Goal: Task Accomplishment & Management: Manage account settings

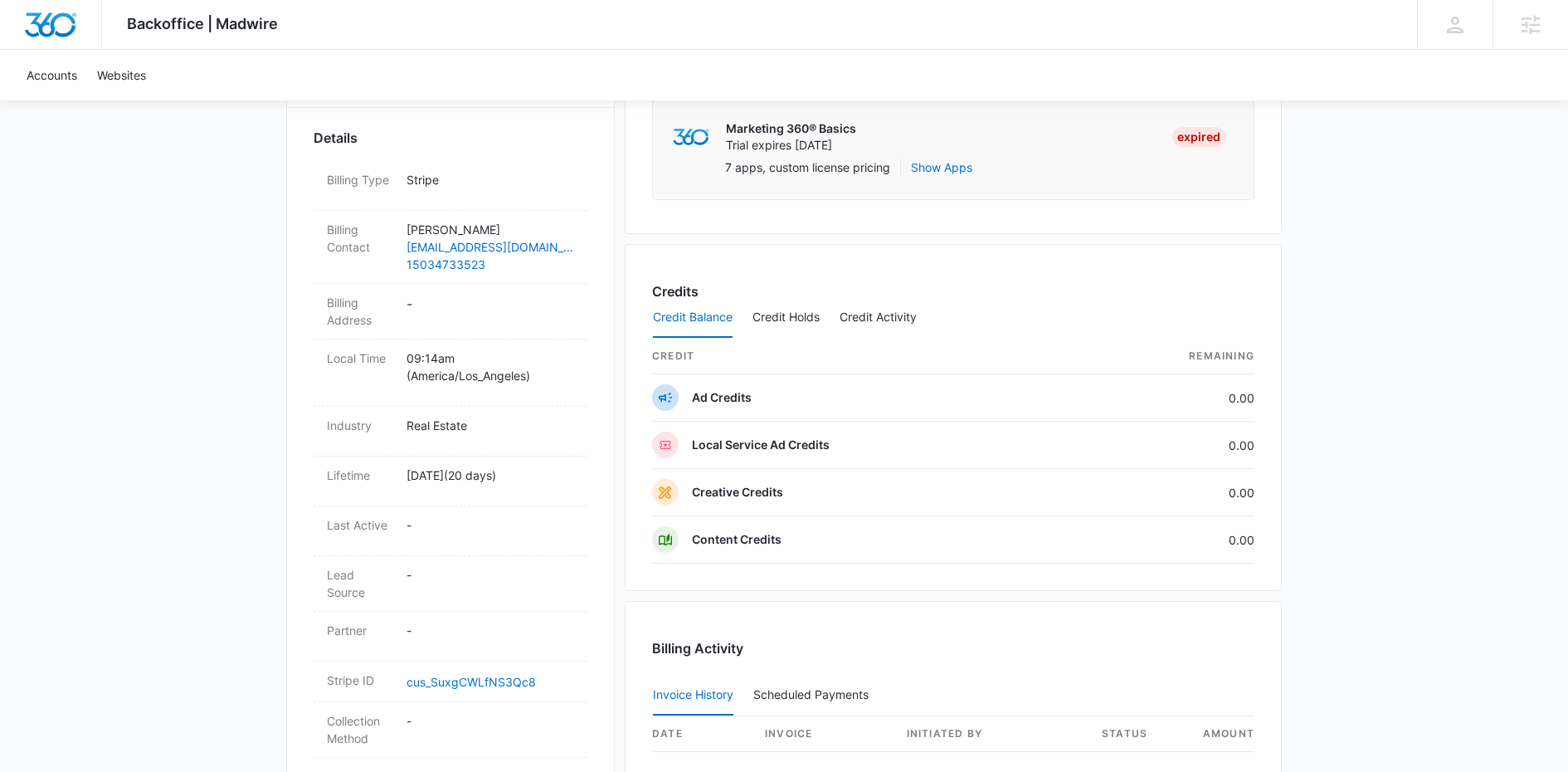
scroll to position [534, 0]
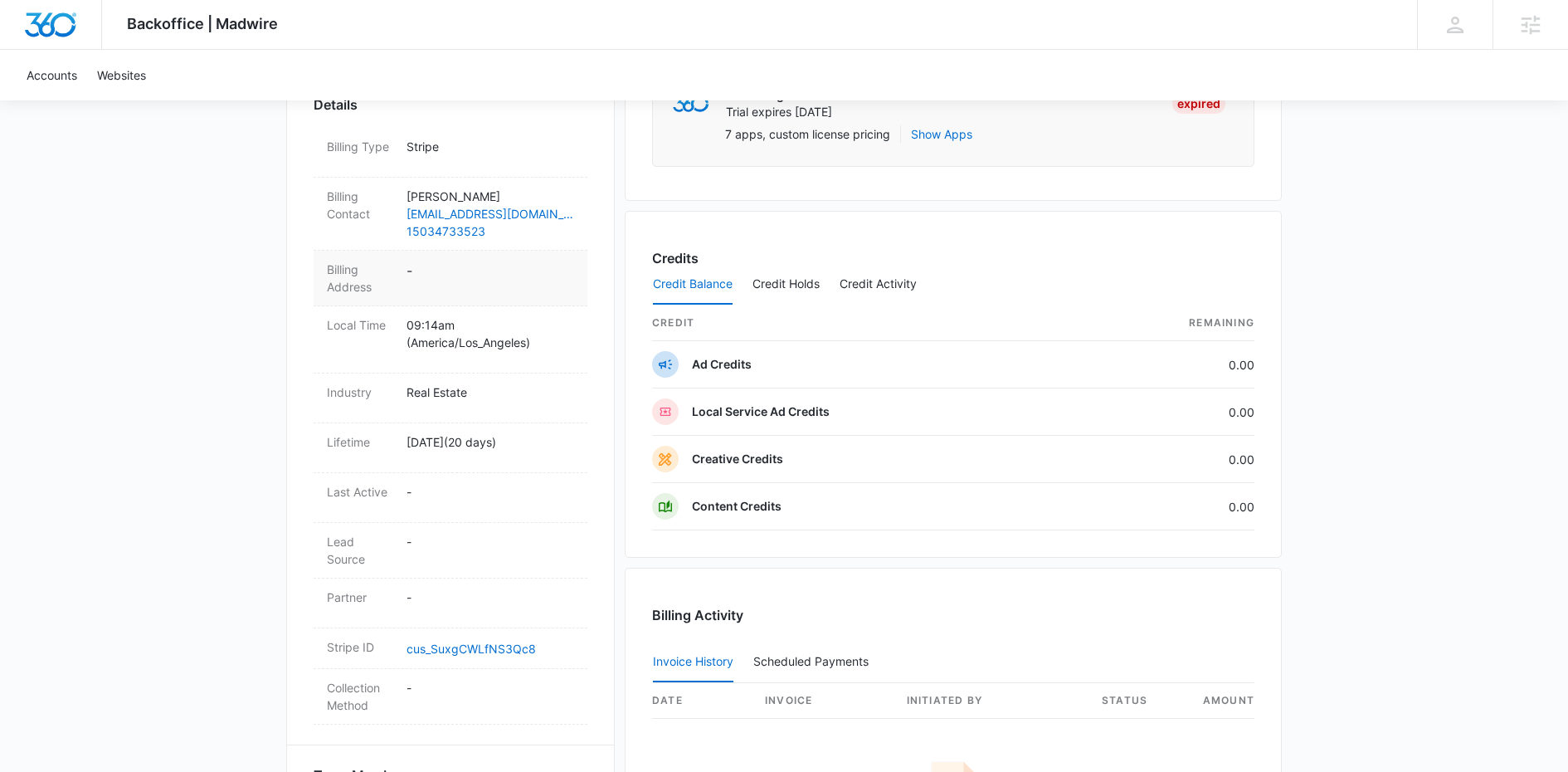
click at [421, 273] on dd "-" at bounding box center [491, 278] width 168 height 35
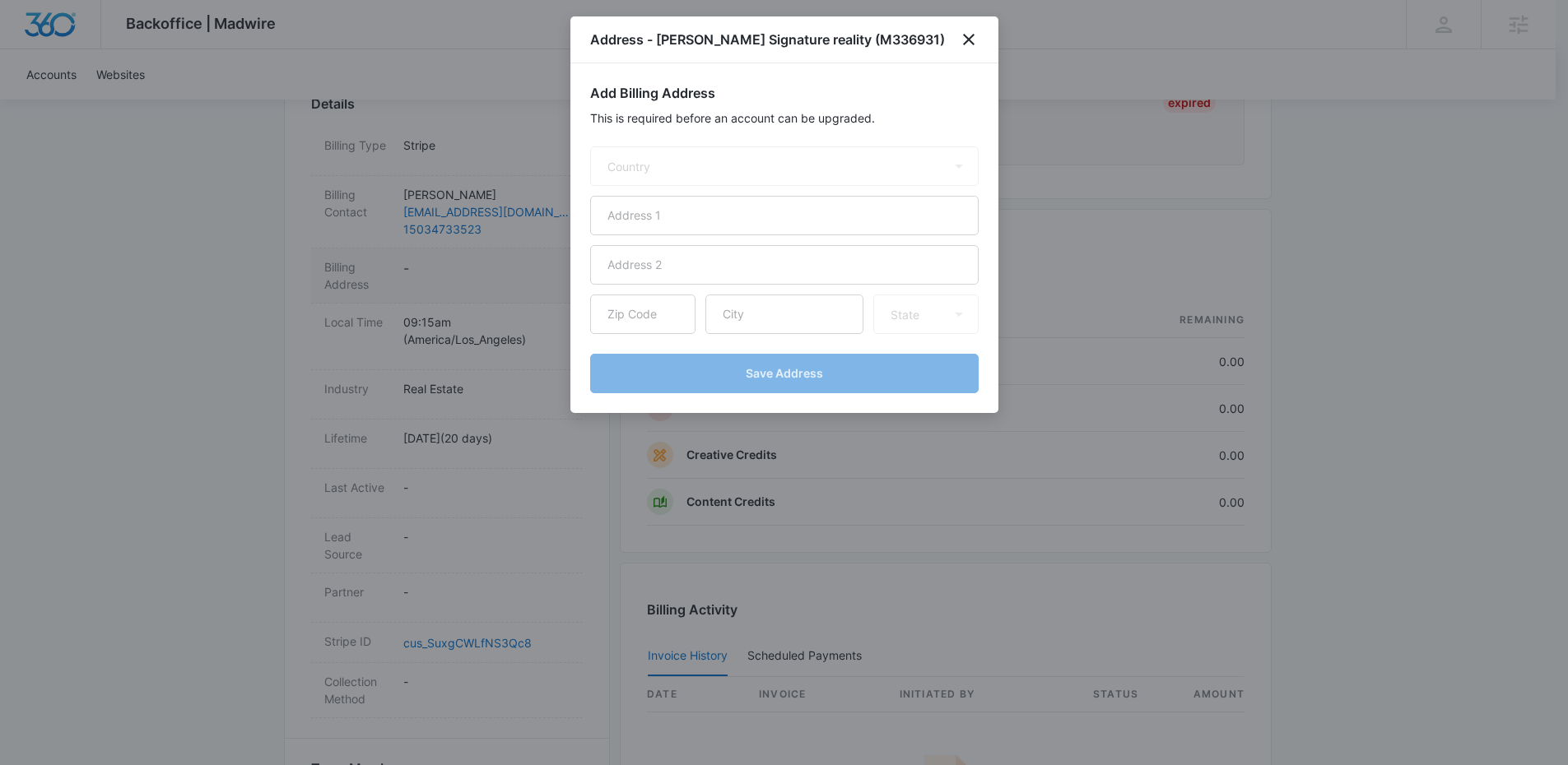
select select "US"
click at [664, 211] on input "text" at bounding box center [784, 216] width 389 height 40
paste input "8696 [PERSON_NAME] 2226"
paste input "65708"
type input "8696 [PERSON_NAME] 2226"
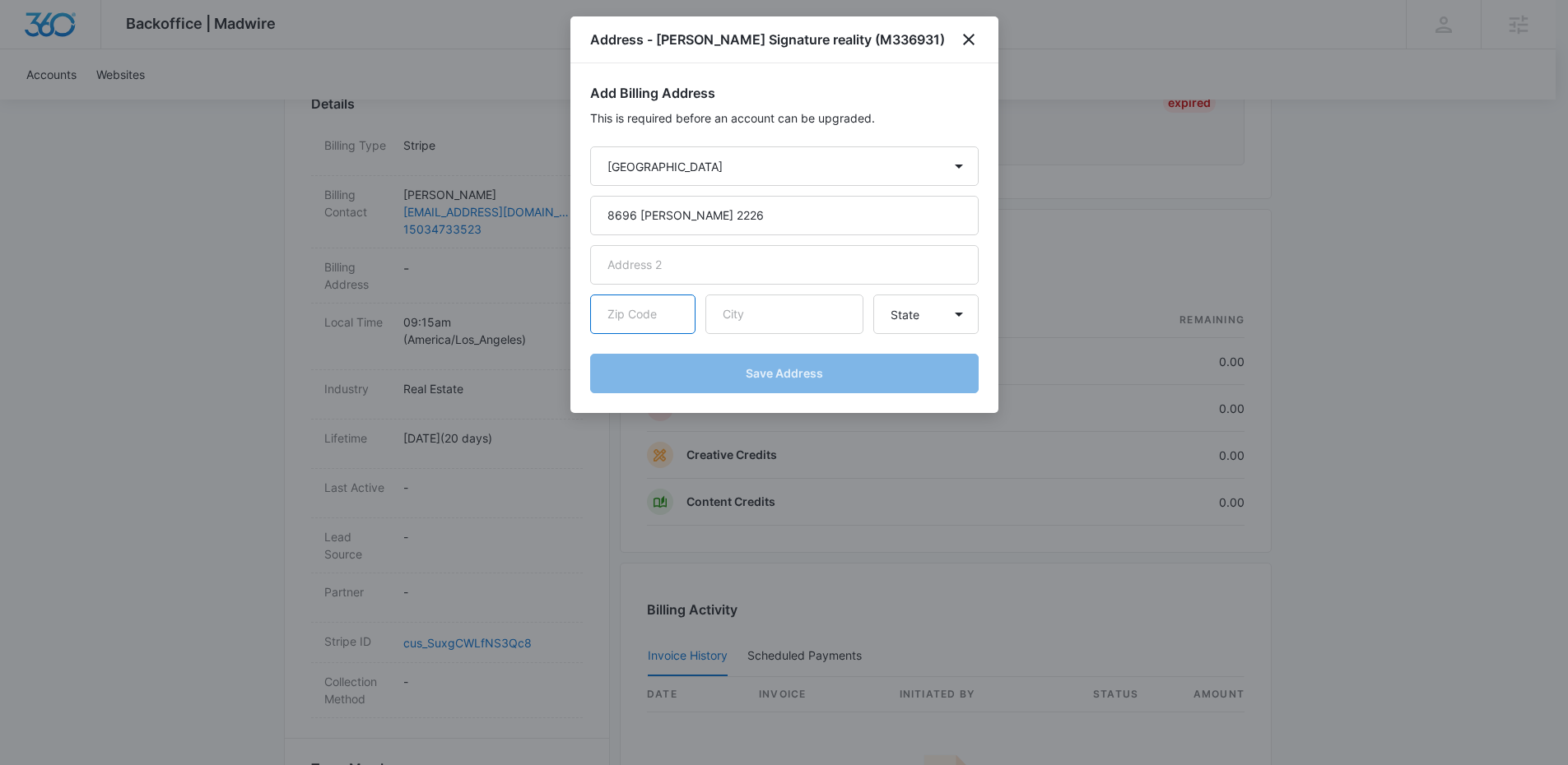
drag, startPoint x: 641, startPoint y: 320, endPoint x: 639, endPoint y: 301, distance: 19.1
click at [641, 320] on input "text" at bounding box center [643, 315] width 105 height 40
paste input "65708"
type input "65708"
click at [747, 313] on input "text" at bounding box center [784, 315] width 158 height 40
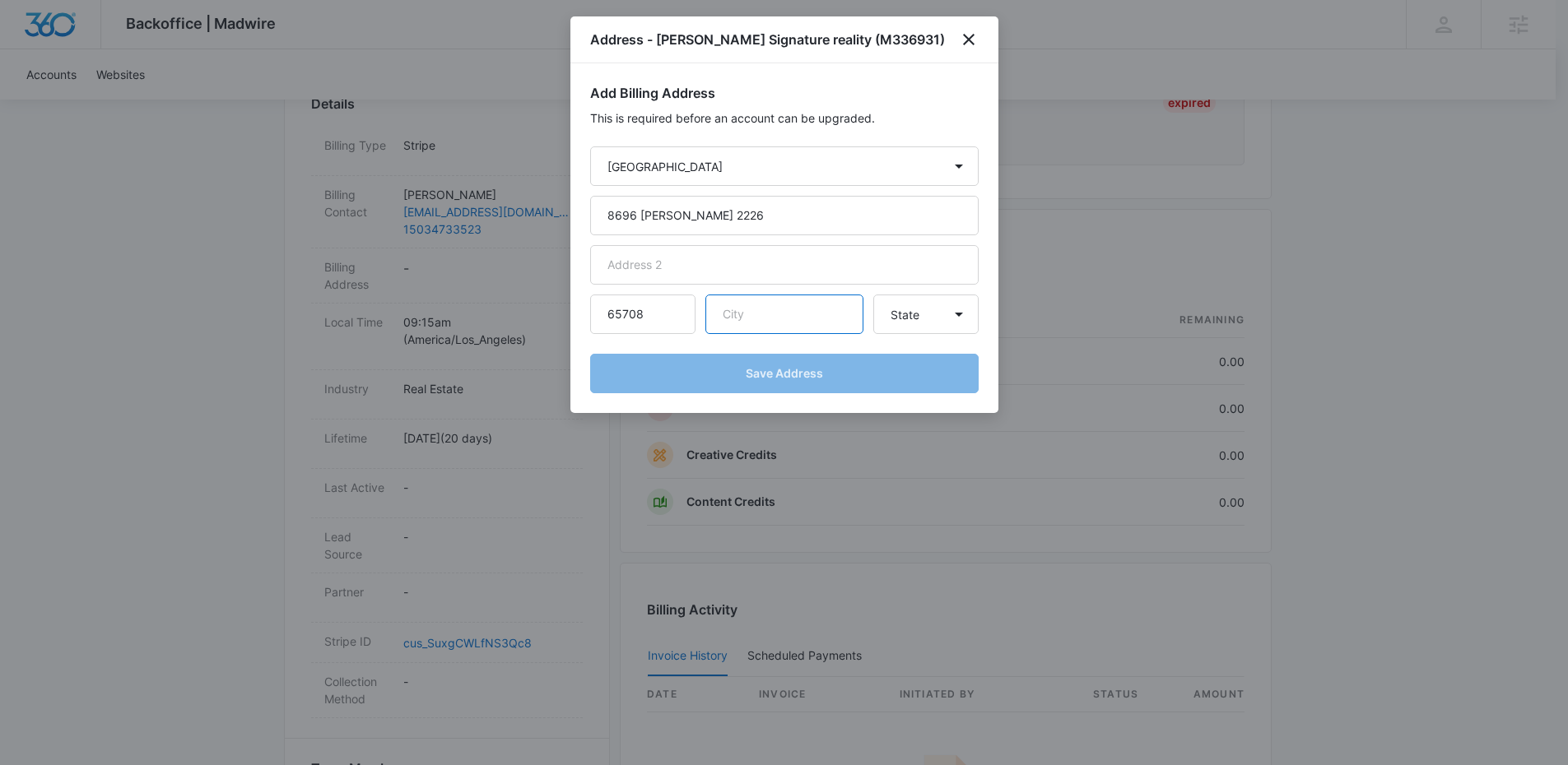
paste input "Monett"
type input "Monett"
click at [909, 319] on select "State [US_STATE] [US_STATE] [US_STATE] [US_STATE] [US_STATE] [US_STATE] [US_STA…" at bounding box center [926, 315] width 105 height 40
select select "MO"
click at [873, 295] on select "State [US_STATE] [US_STATE] [US_STATE] [US_STATE] [US_STATE] [US_STATE] [US_STA…" at bounding box center [926, 315] width 105 height 40
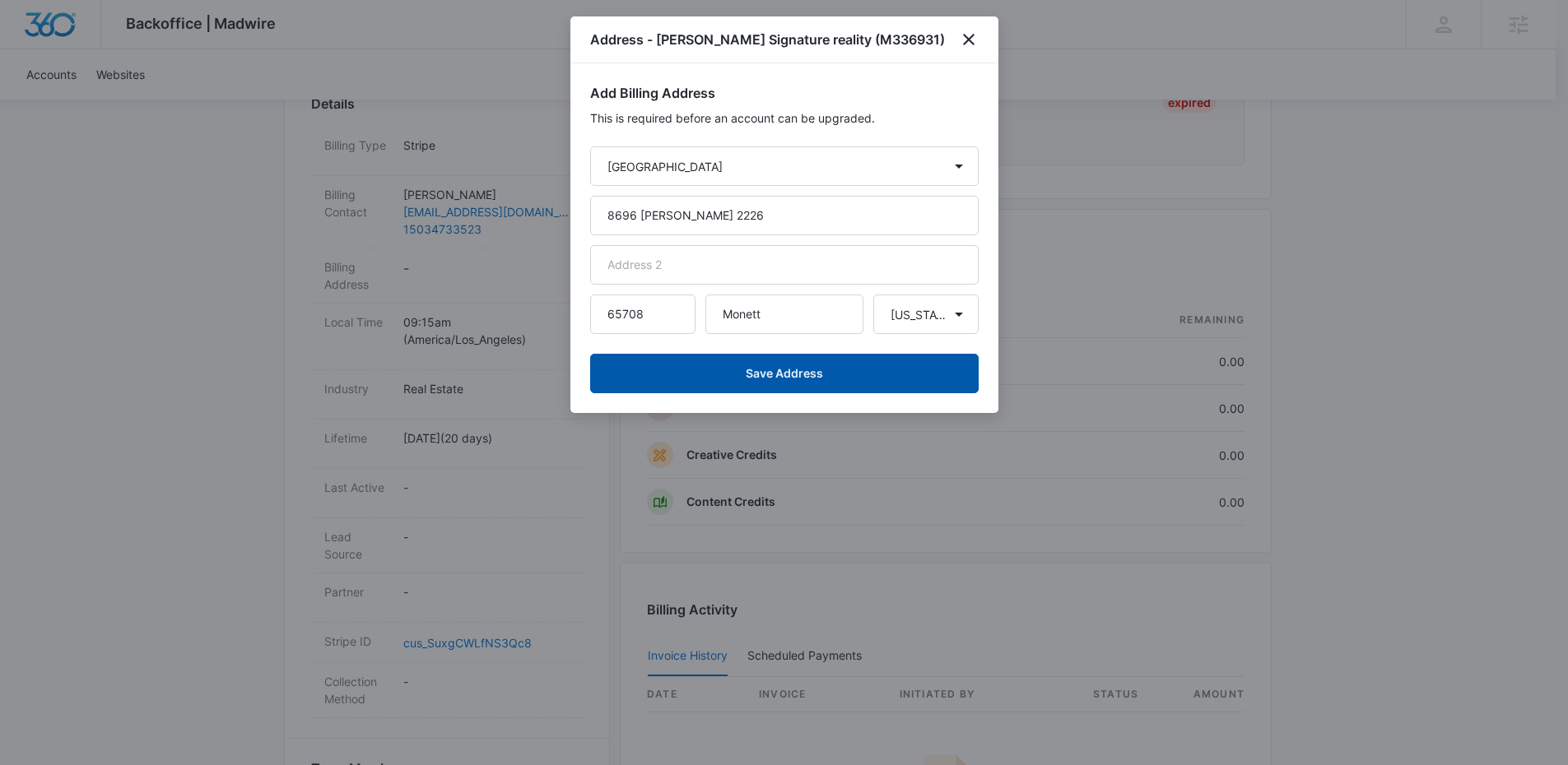
click at [900, 384] on button "Save Address" at bounding box center [784, 374] width 389 height 40
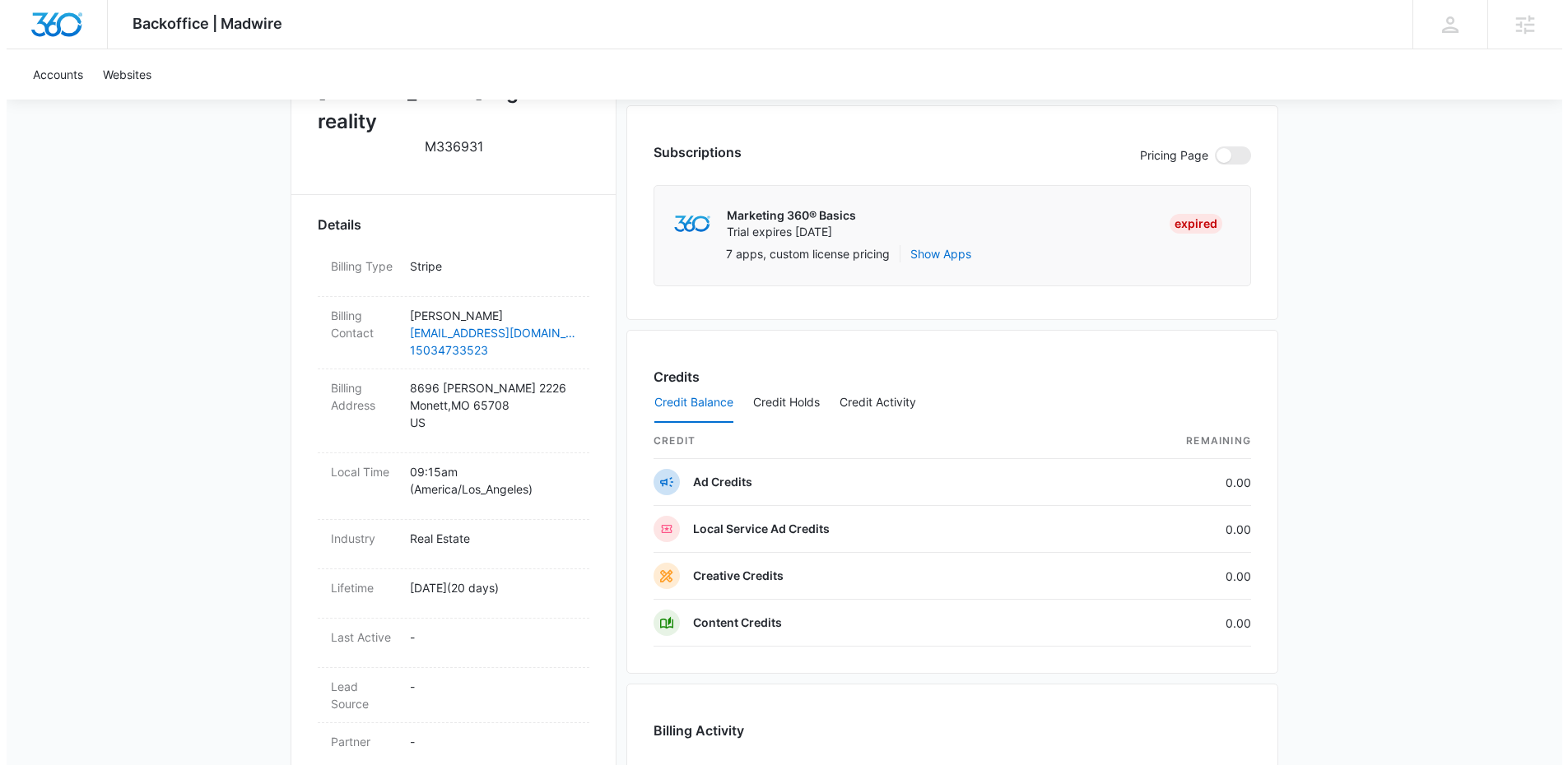
scroll to position [226, 0]
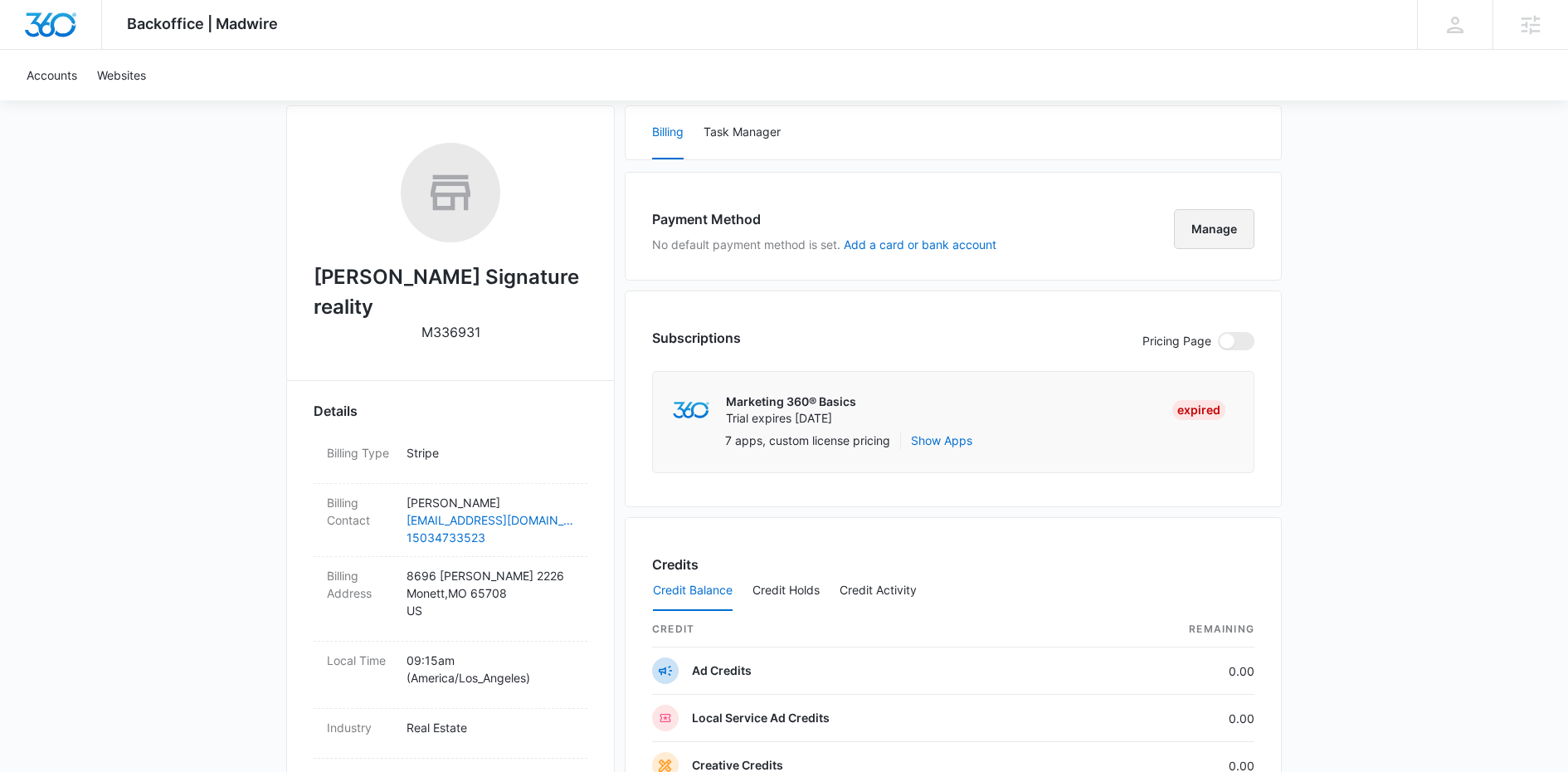
click at [1223, 226] on button "Manage" at bounding box center [1214, 229] width 81 height 40
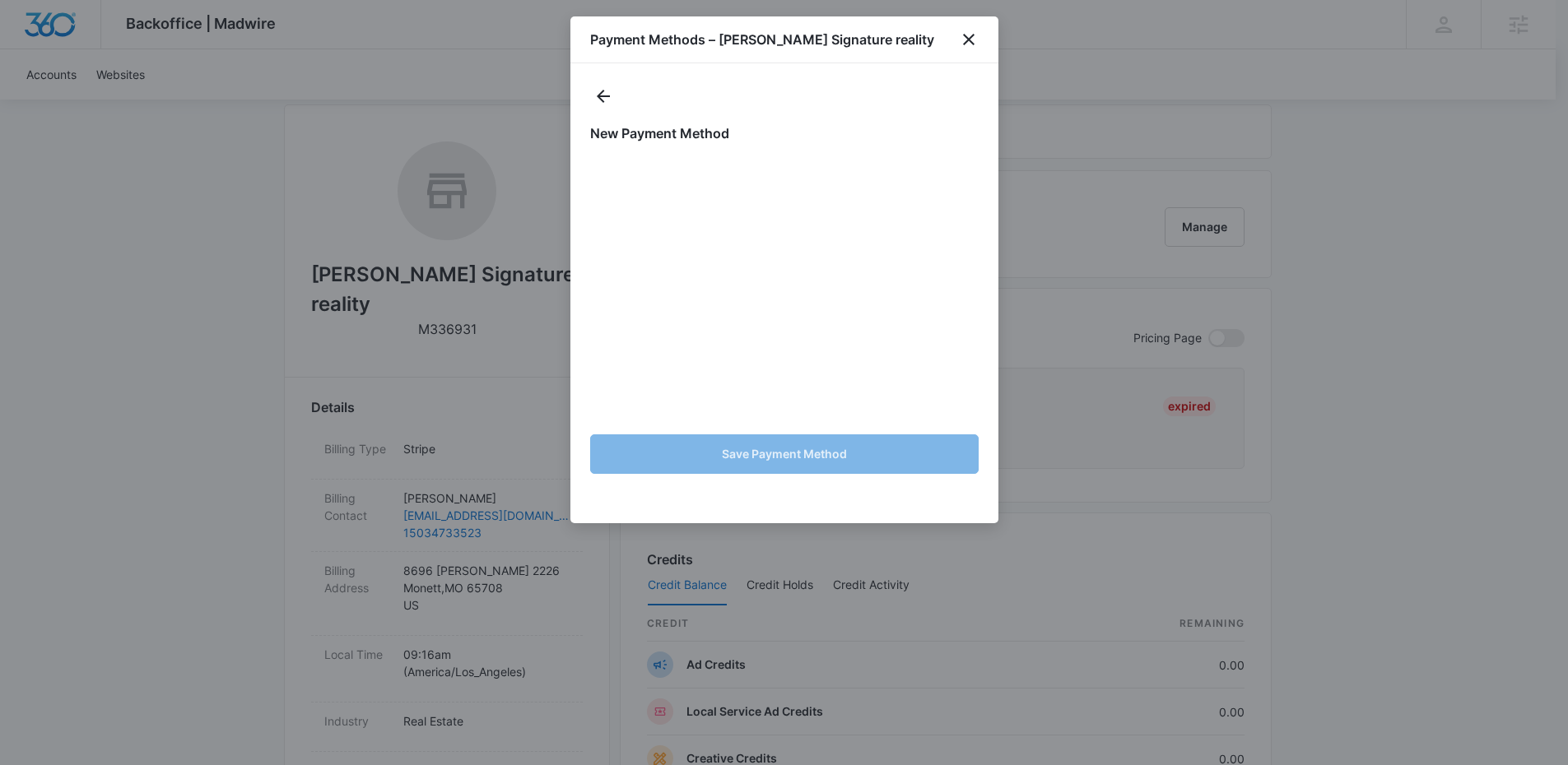
click at [821, 124] on h1 "New Payment Method" at bounding box center [784, 133] width 389 height 20
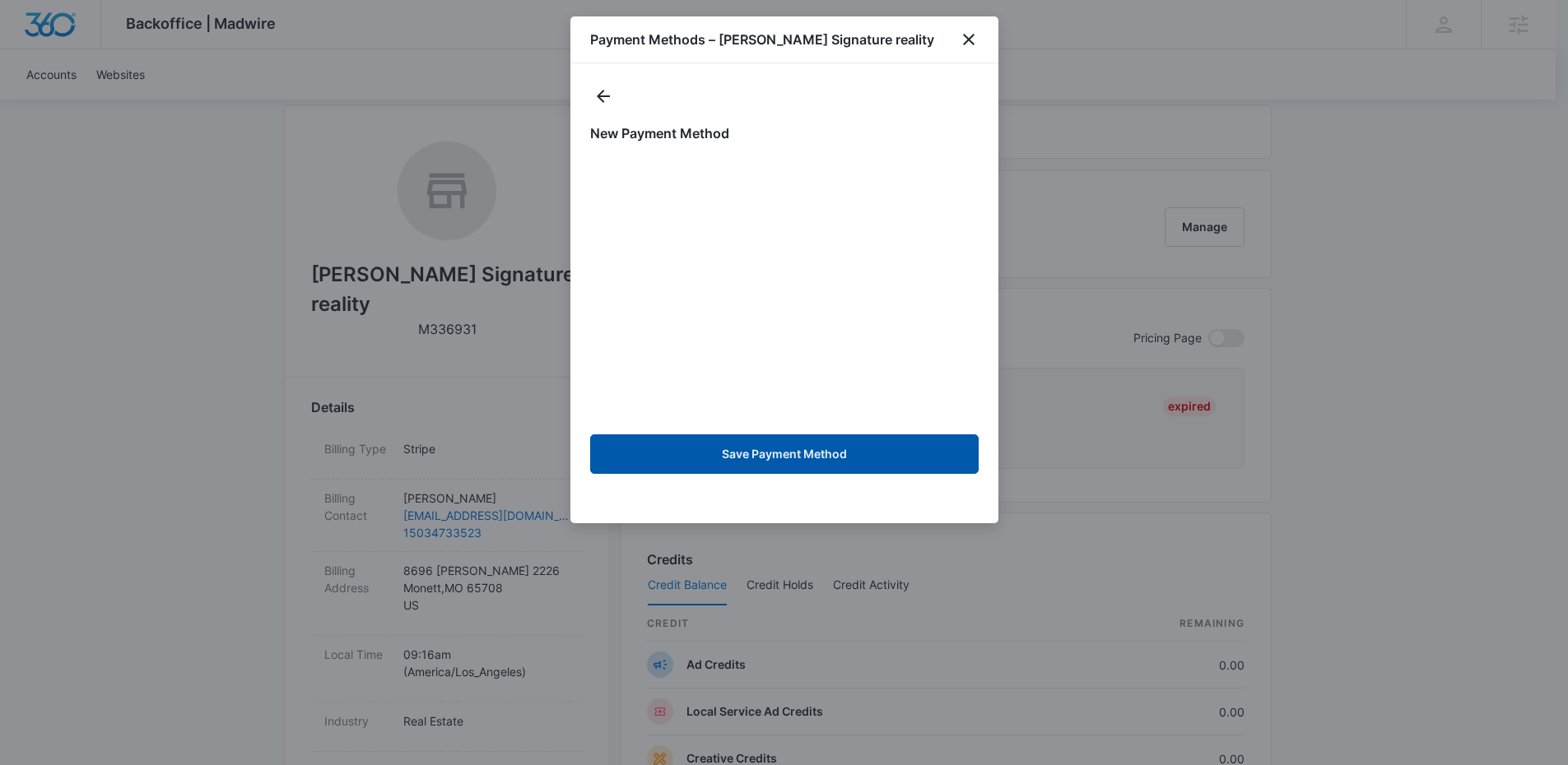
click at [826, 447] on button "Save Payment Method" at bounding box center [784, 455] width 389 height 40
